Goal: Check status: Check status

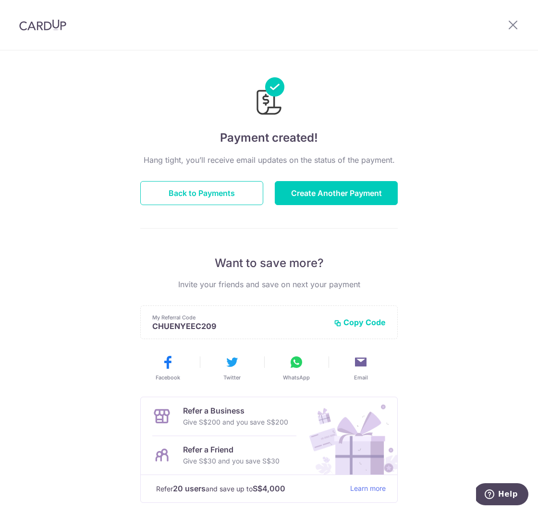
scroll to position [51, 0]
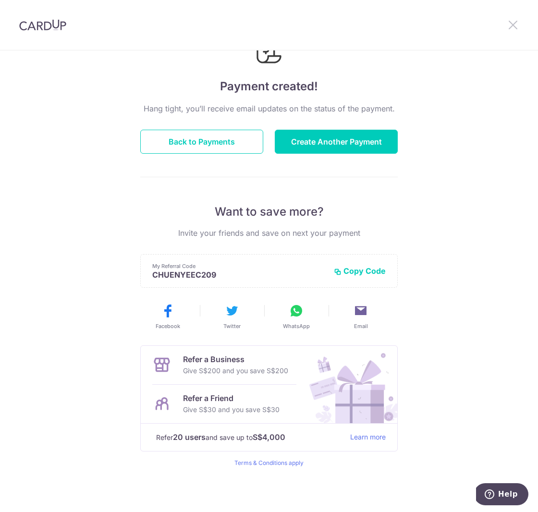
click at [513, 26] on icon at bounding box center [513, 25] width 12 height 12
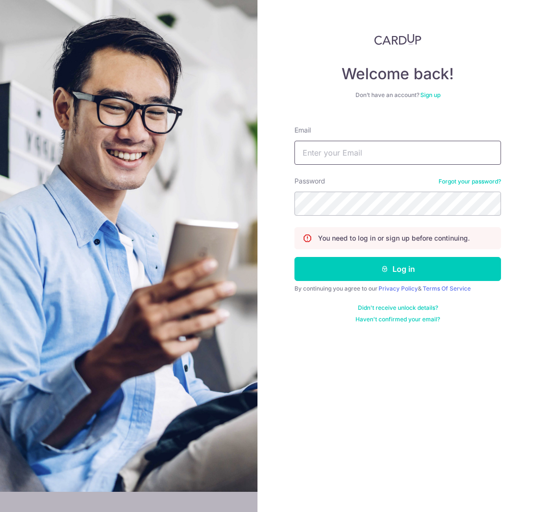
click at [376, 149] on input "Email" at bounding box center [397, 153] width 206 height 24
type input "[EMAIL_ADDRESS][DOMAIN_NAME]"
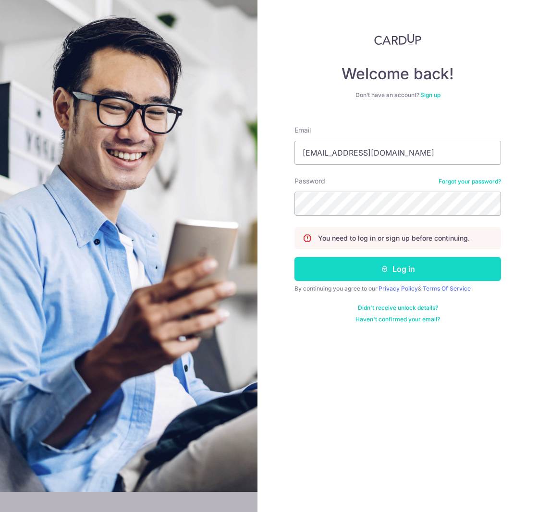
click at [350, 262] on button "Log in" at bounding box center [397, 269] width 206 height 24
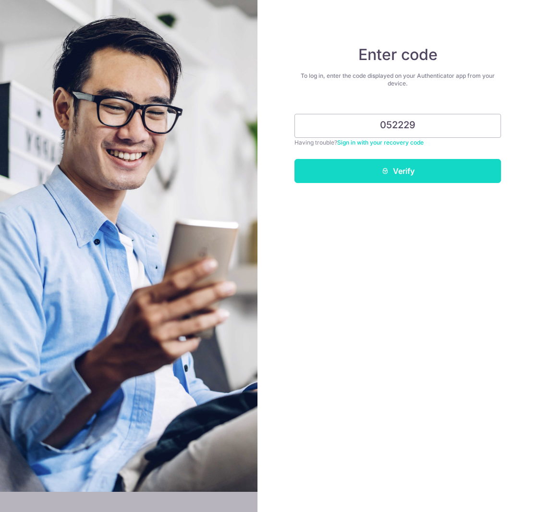
type input "052229"
click at [425, 175] on button "Verify" at bounding box center [397, 171] width 206 height 24
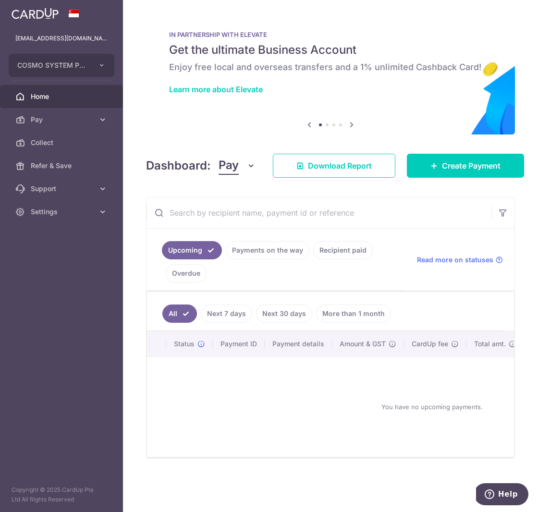
click at [343, 251] on link "Recipient paid" at bounding box center [343, 250] width 60 height 18
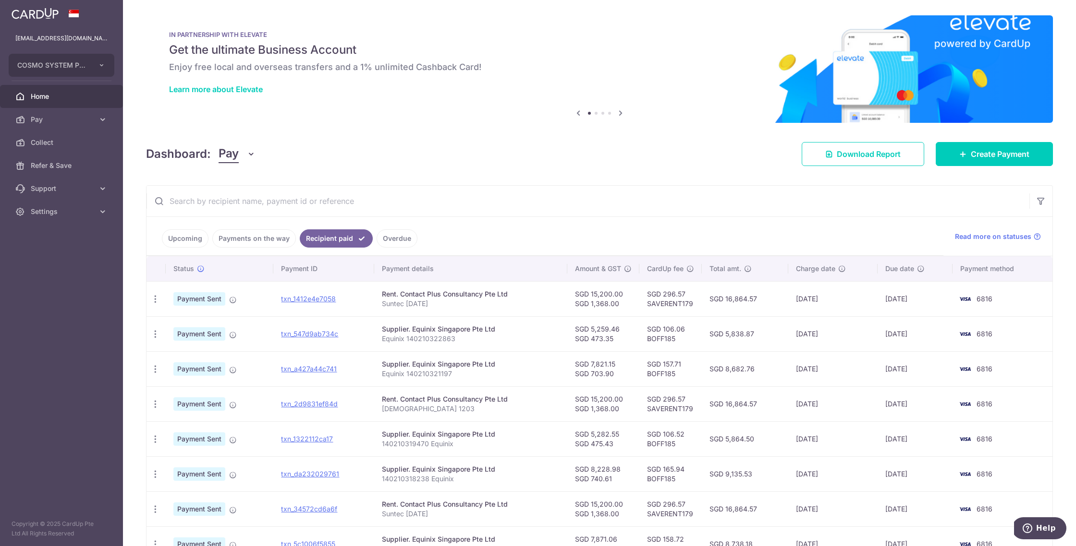
click at [190, 241] on link "Upcoming" at bounding box center [185, 239] width 47 height 18
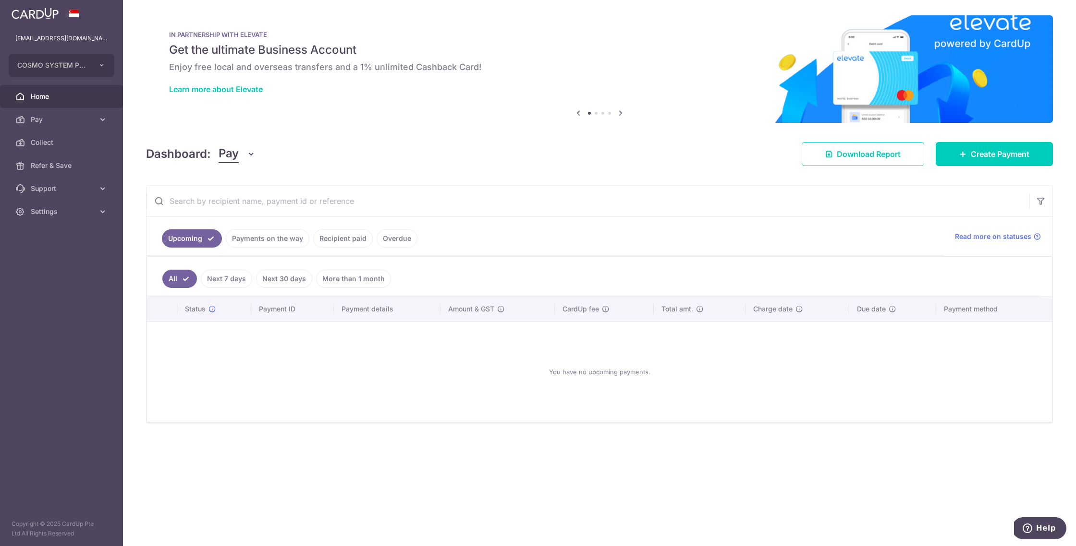
click at [279, 241] on link "Payments on the way" at bounding box center [268, 239] width 84 height 18
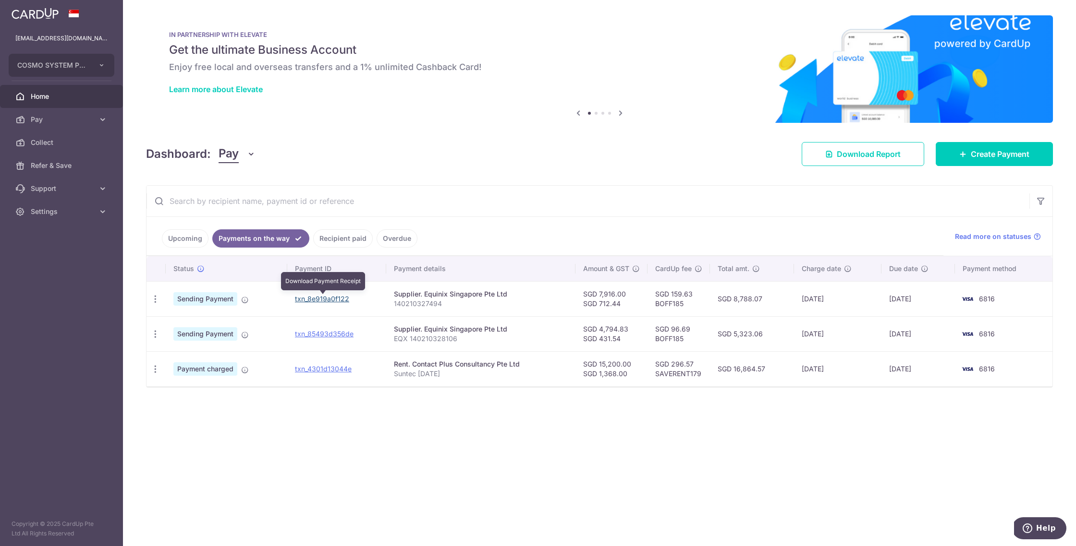
click at [328, 298] on link "txn_8e919a0f122" at bounding box center [322, 299] width 54 height 8
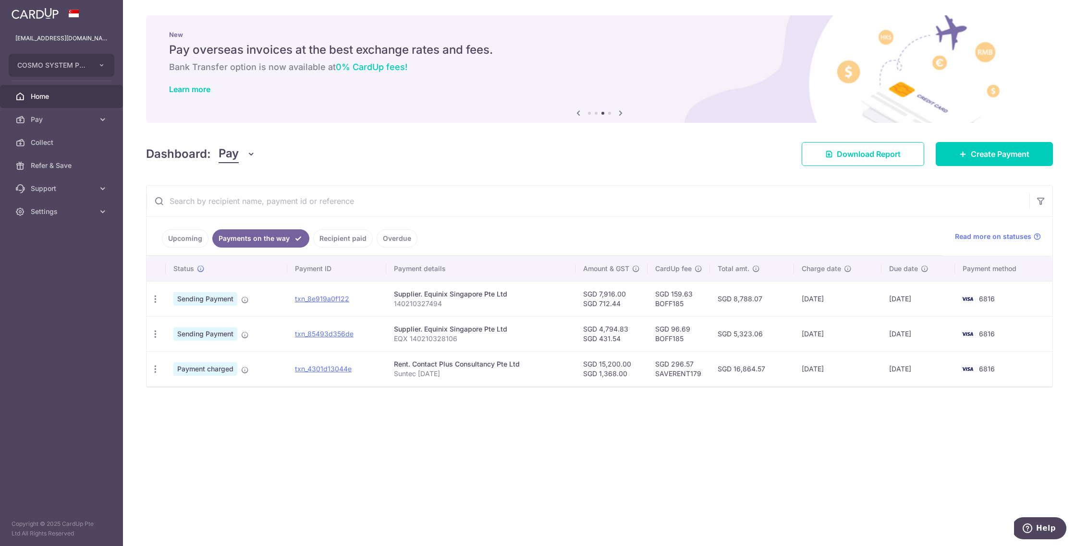
click at [406, 423] on div "× Pause Schedule Pause all future payments in this series Pause just this one p…" at bounding box center [599, 273] width 953 height 546
click at [325, 335] on link "txn_85493d356de" at bounding box center [324, 334] width 59 height 8
